Goal: Communication & Community: Connect with others

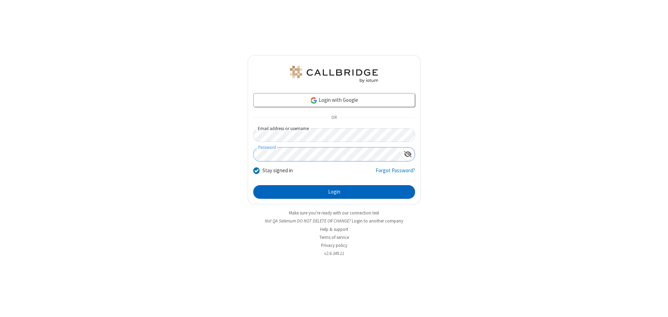
click at [334, 192] on button "Login" at bounding box center [334, 192] width 162 height 14
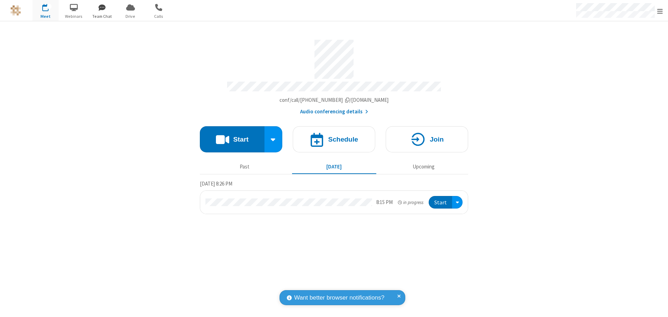
click at [102, 7] on span "button" at bounding box center [102, 7] width 26 height 12
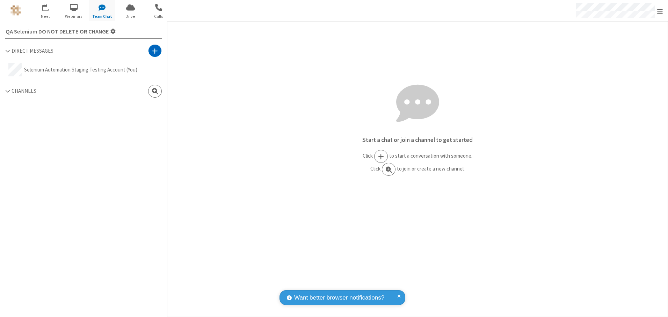
click at [155, 51] on span at bounding box center [155, 51] width 6 height 7
